Goal: Navigation & Orientation: Understand site structure

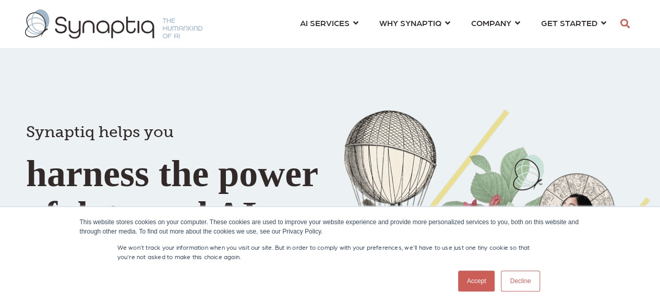
scroll to position [0, 4]
click at [483, 280] on link "Accept" at bounding box center [476, 281] width 37 height 21
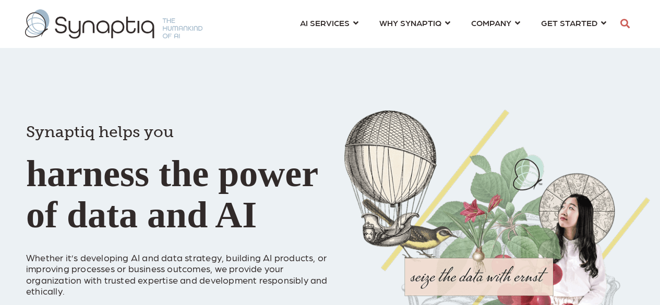
scroll to position [0, 0]
click at [307, 77] on div "Synaptiq helps you harness the power of data and AI Whether it’s developing AI …" at bounding box center [330, 184] width 660 height 369
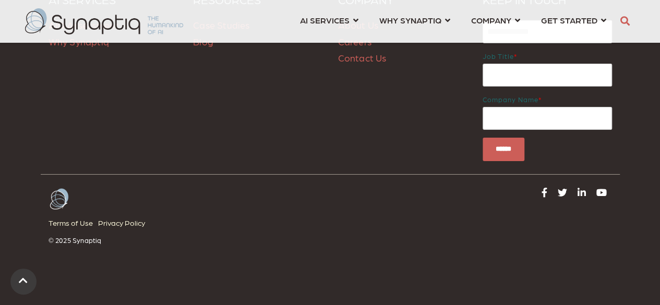
scroll to position [1714, 0]
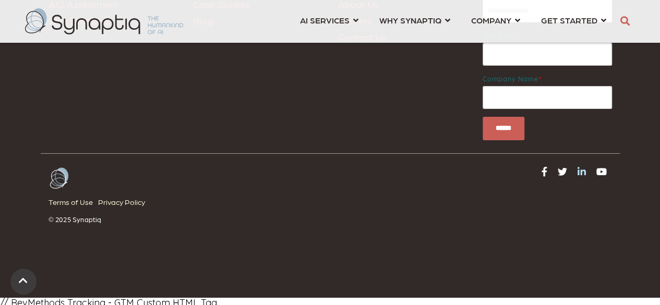
click at [580, 167] on icon at bounding box center [581, 171] width 8 height 9
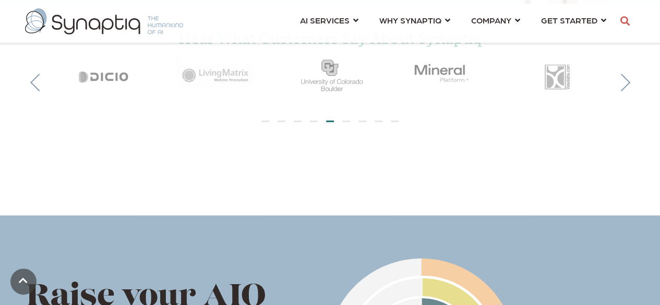
scroll to position [522, 0]
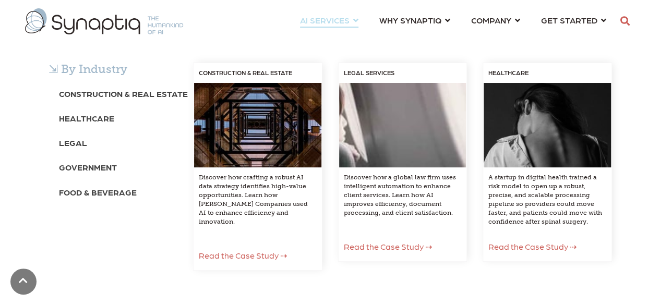
click at [270, 37] on div "⇲ By Industry Construction & Real Estate Healthcare Legal Government Food & Bev…" at bounding box center [330, 177] width 660 height 281
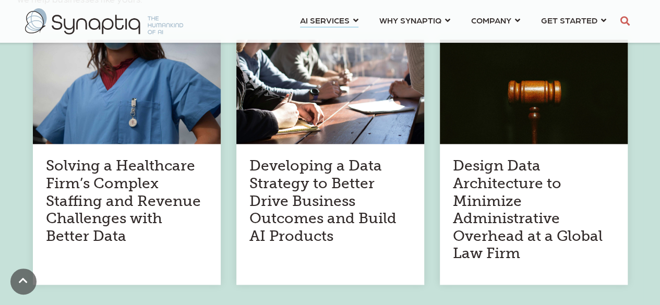
scroll to position [626, 0]
